Goal: Navigation & Orientation: Find specific page/section

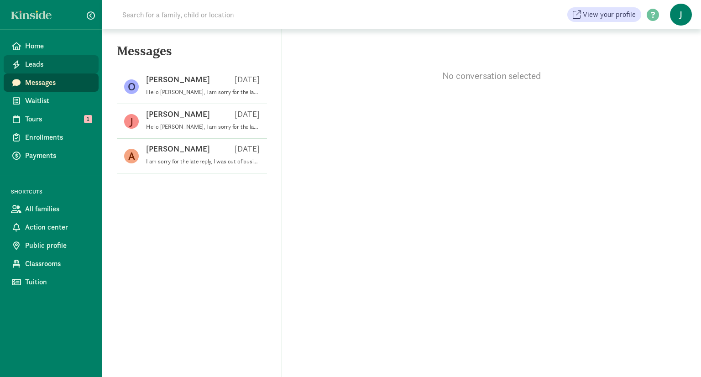
click at [52, 60] on span "Leads" at bounding box center [58, 64] width 66 height 11
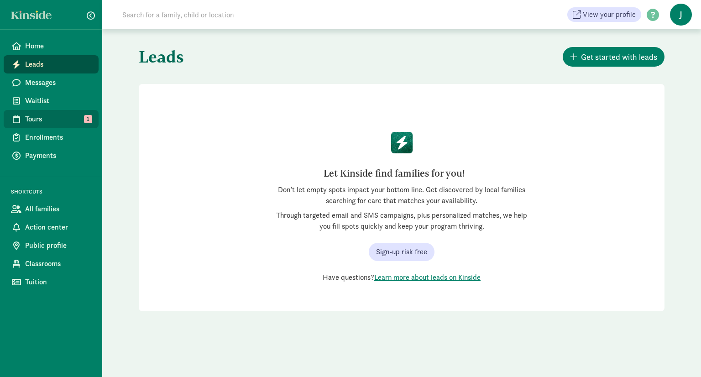
click at [55, 115] on span "Tours" at bounding box center [58, 119] width 66 height 11
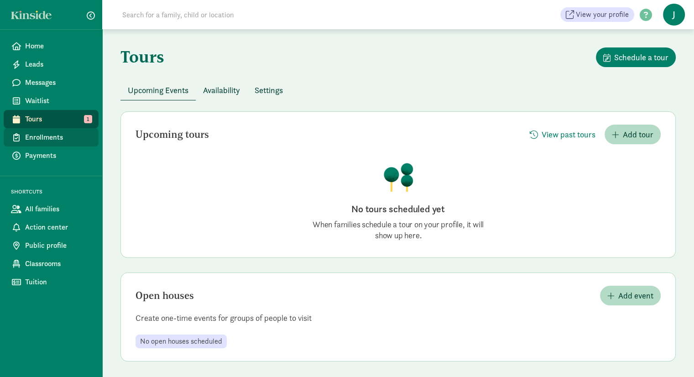
click at [63, 136] on span "Enrollments" at bounding box center [58, 137] width 66 height 11
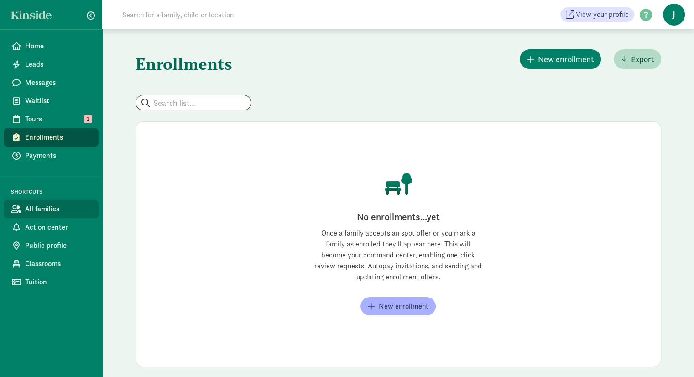
click at [68, 208] on span "All families" at bounding box center [58, 209] width 66 height 11
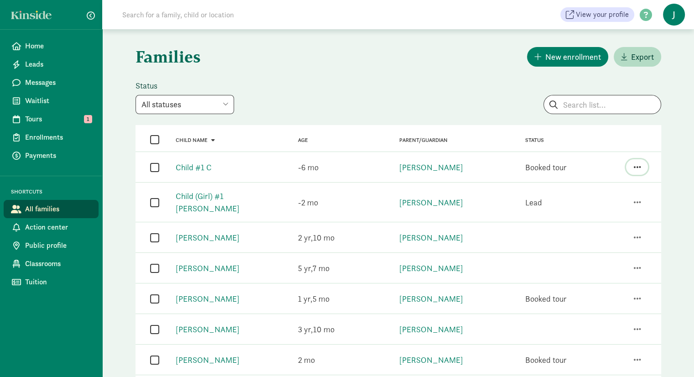
click at [641, 169] on span "button" at bounding box center [636, 167] width 7 height 8
drag, startPoint x: 224, startPoint y: 262, endPoint x: 208, endPoint y: 257, distance: 16.6
click at [208, 263] on link "[PERSON_NAME]" at bounding box center [208, 268] width 64 height 10
